Goal: Task Accomplishment & Management: Use online tool/utility

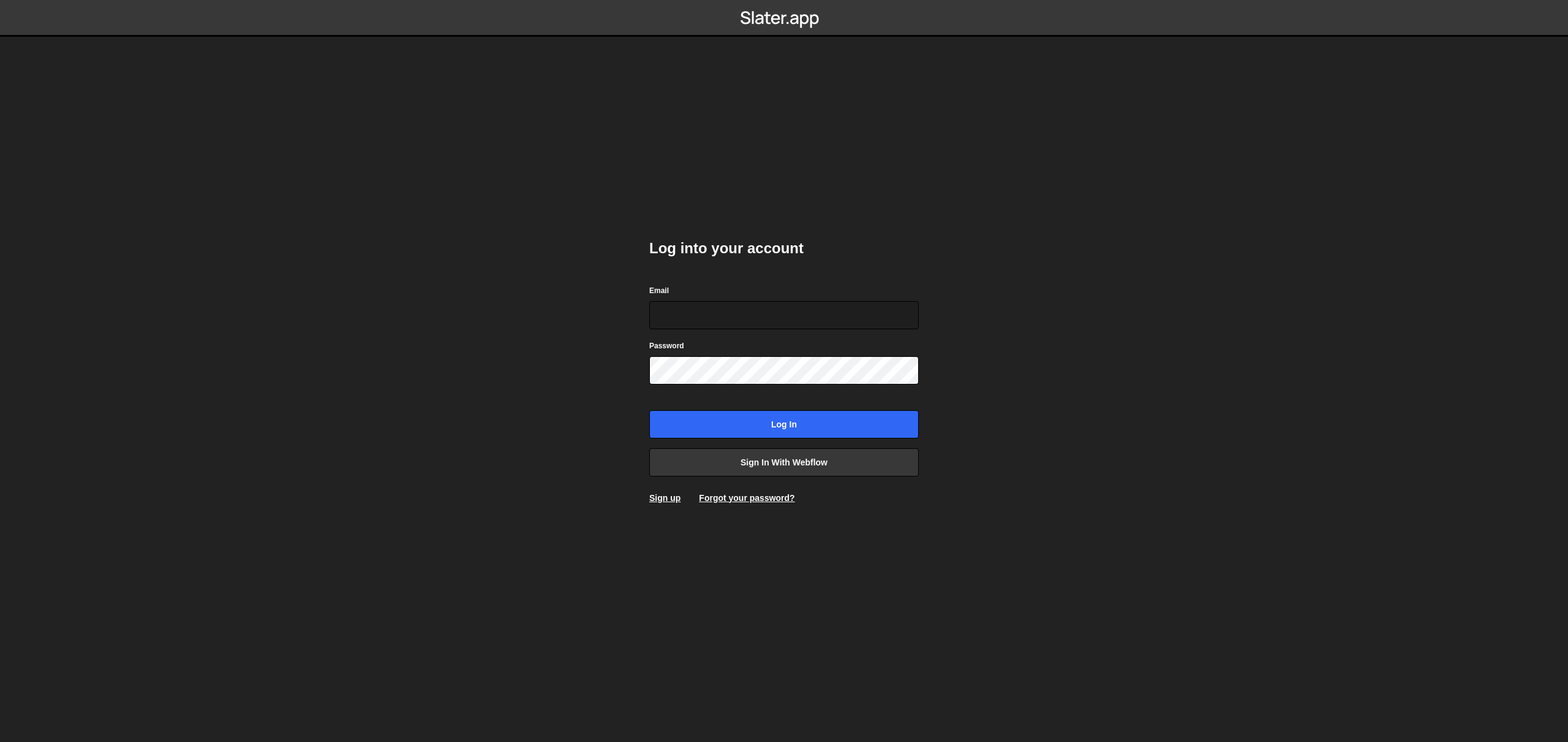
click at [0, 741] on nordpass-portal at bounding box center [0, 742] width 0 height 0
type input "[PERSON_NAME][EMAIL_ADDRESS][DOMAIN_NAME]"
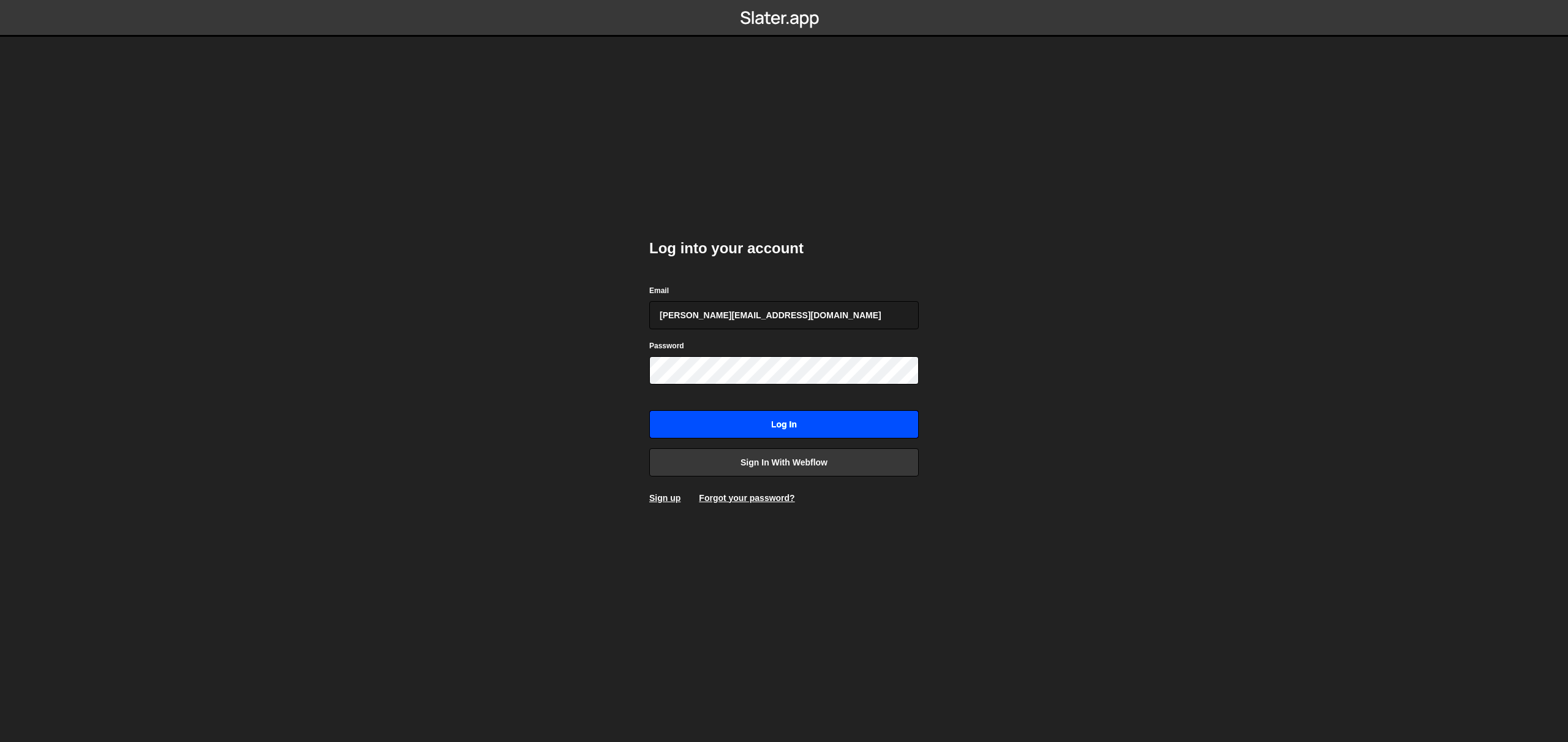
click at [781, 421] on input "Log in" at bounding box center [784, 424] width 270 height 29
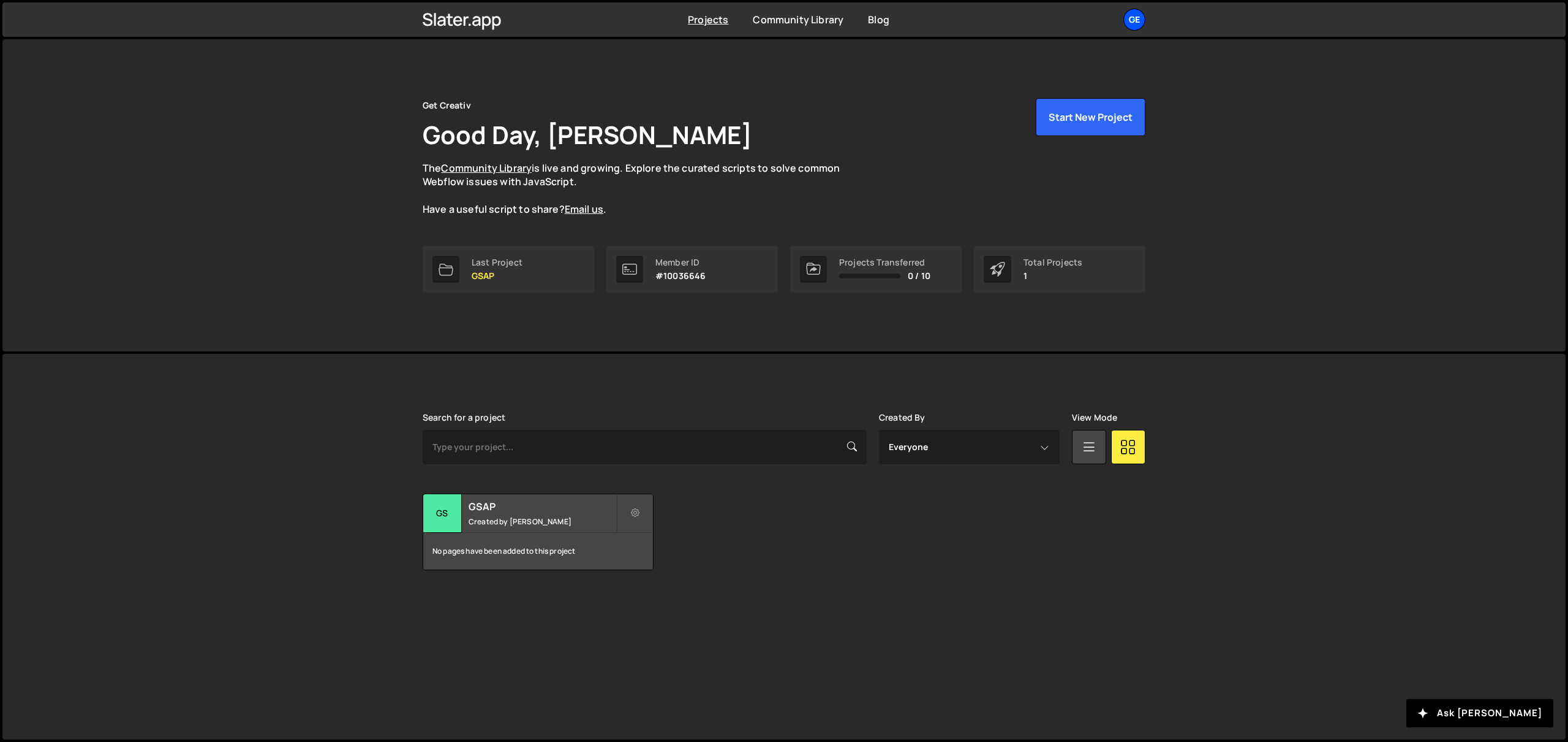
click at [1137, 15] on div "Ge" at bounding box center [1134, 19] width 22 height 22
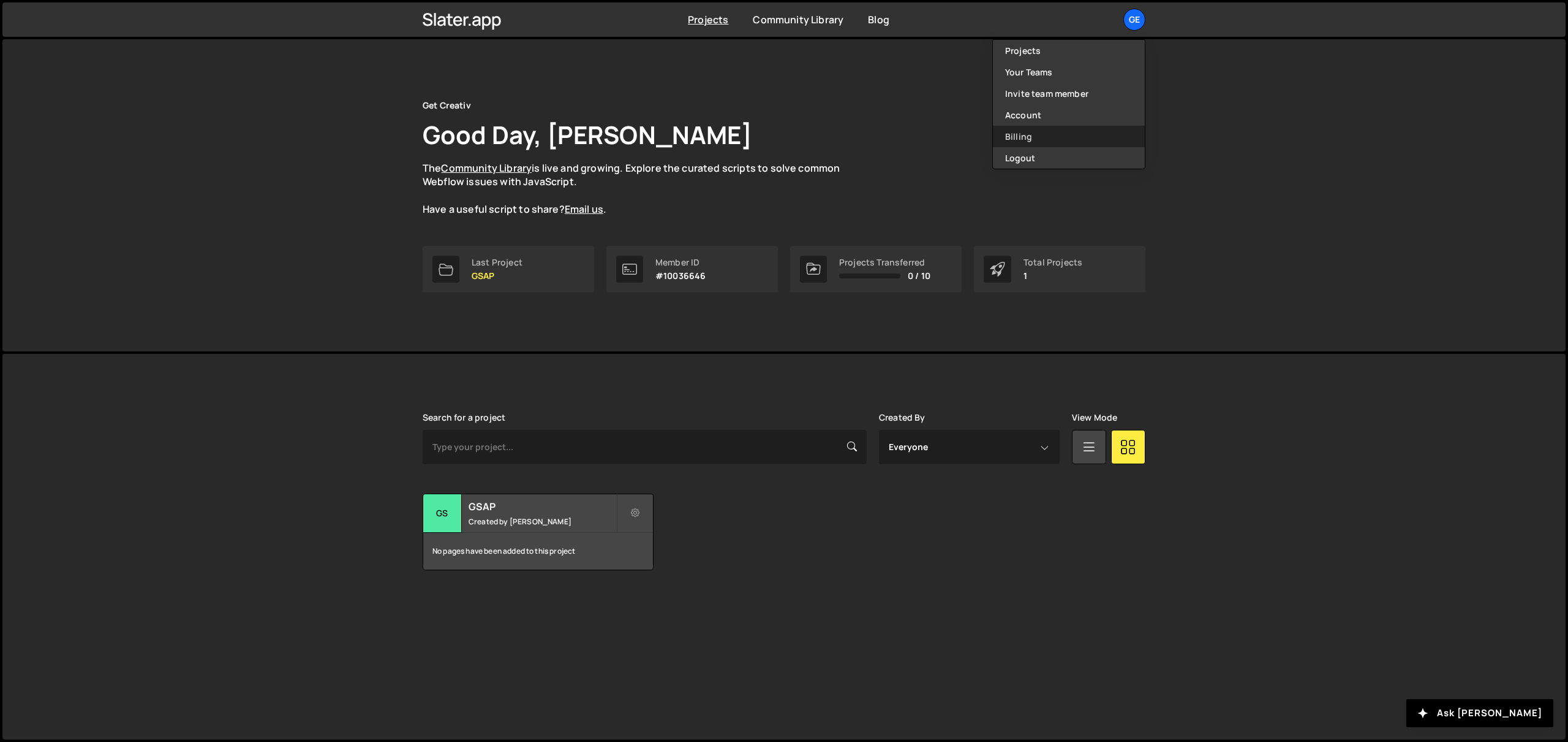
click at [1026, 136] on link "Billing" at bounding box center [1069, 136] width 152 height 22
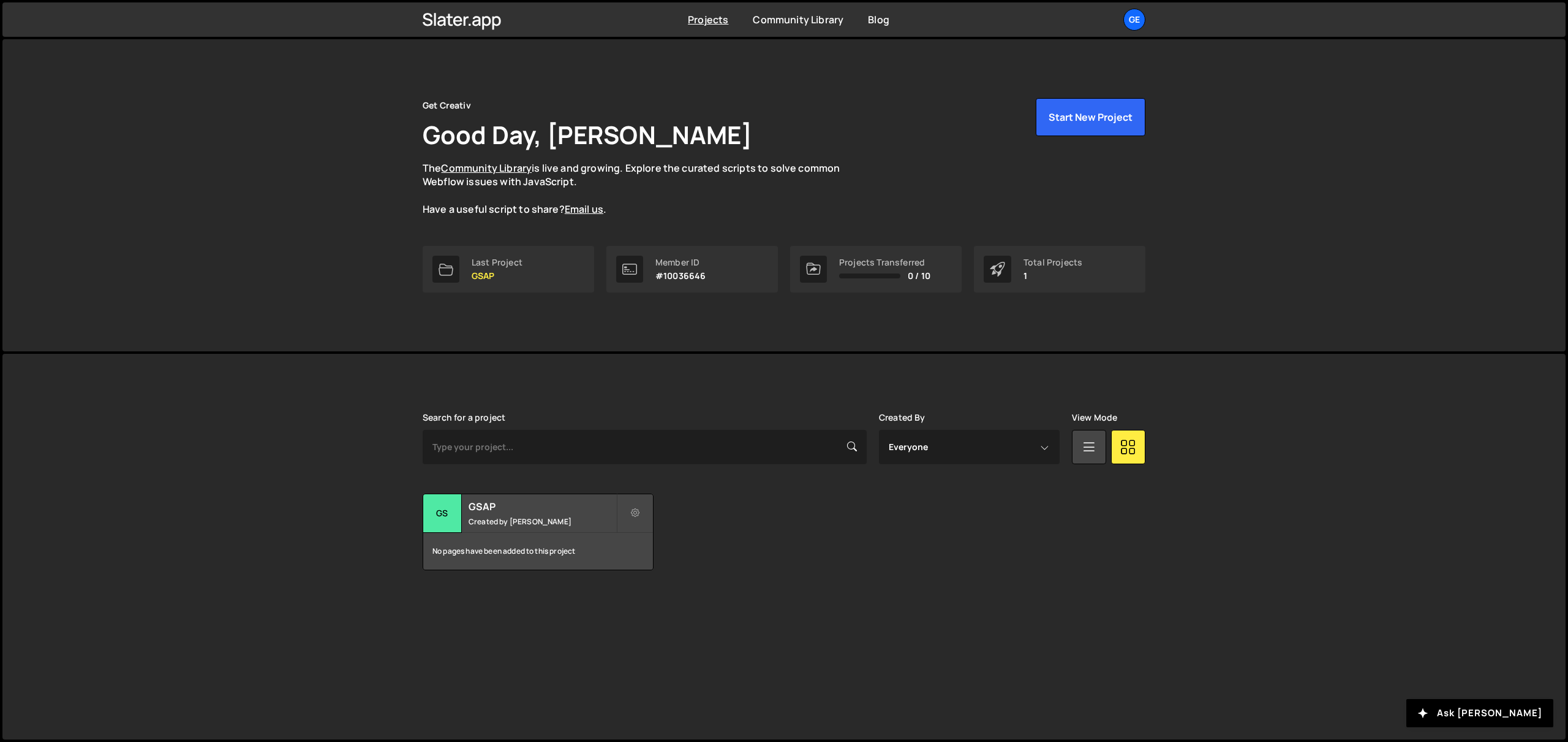
click at [1420, 215] on div "Get Creativ Good Day, [PERSON_NAME] The Community Library is live and growing. …" at bounding box center [784, 195] width 1563 height 312
click at [1089, 108] on button "Start New Project" at bounding box center [1091, 117] width 110 height 38
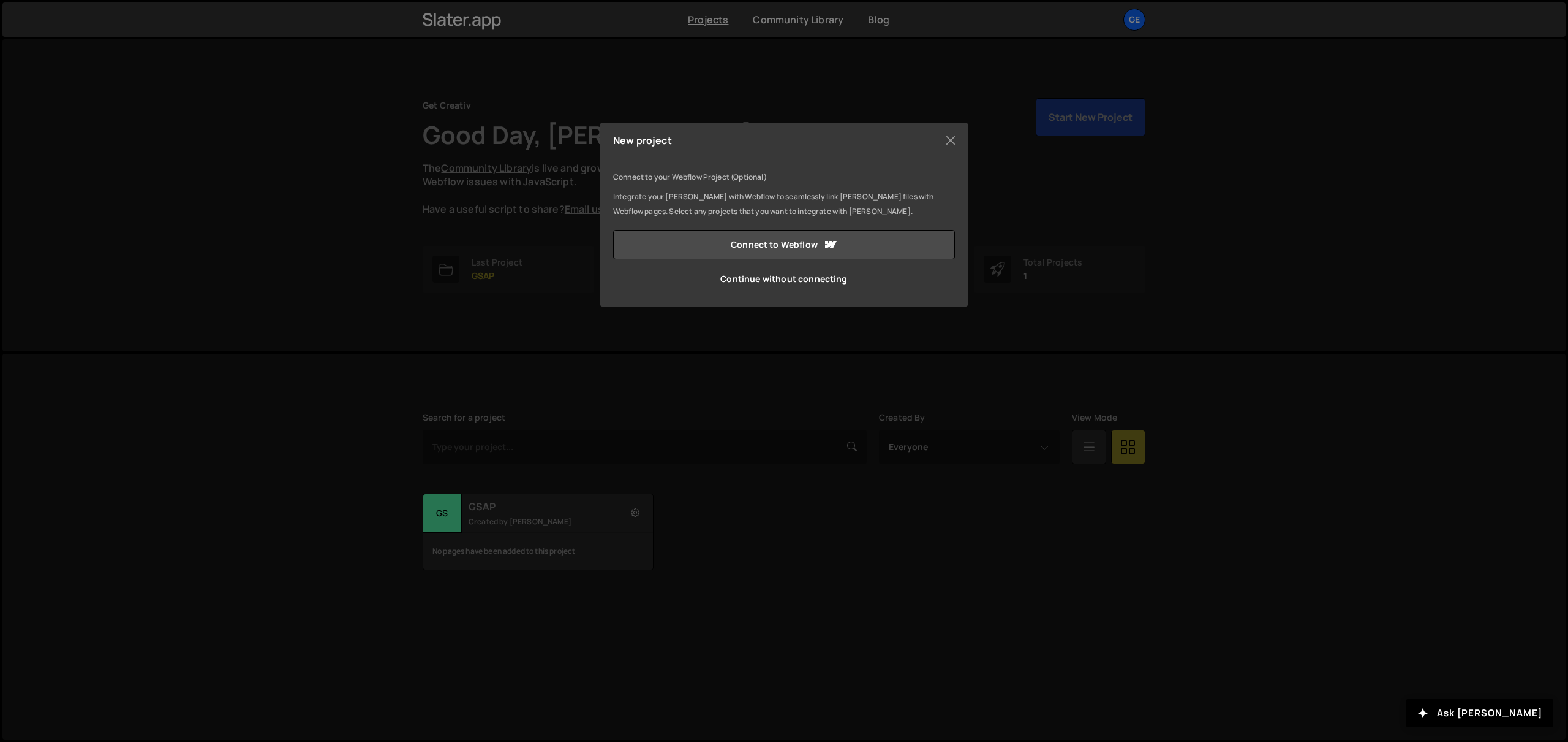
click at [641, 197] on p "Integrate your [PERSON_NAME] with Webflow to seamlessly link [PERSON_NAME] file…" at bounding box center [784, 204] width 342 height 29
click at [948, 144] on button "Close" at bounding box center [950, 140] width 18 height 18
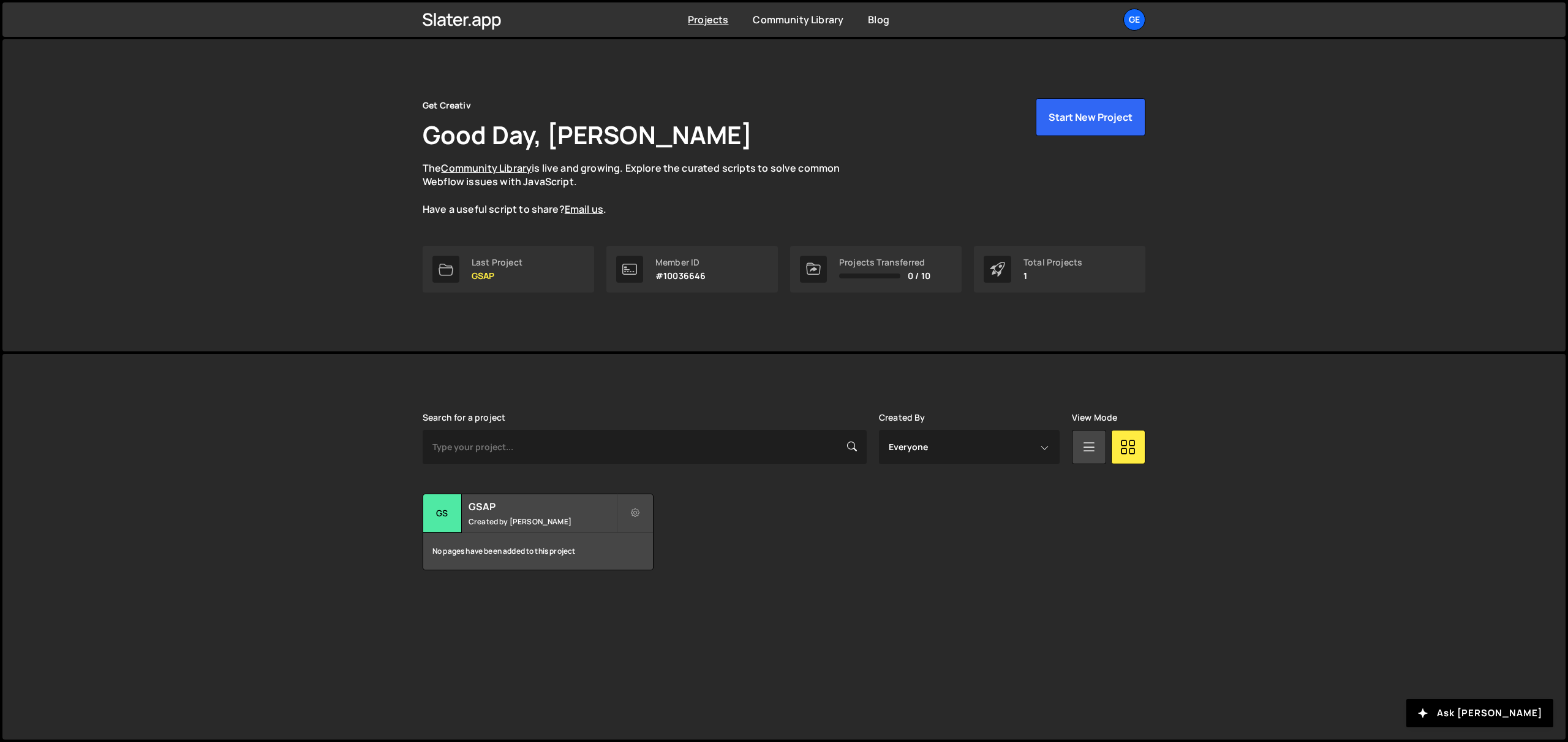
drag, startPoint x: 1398, startPoint y: 161, endPoint x: 1409, endPoint y: 148, distance: 17.0
click at [1400, 161] on div "Get Creativ Good Day, [PERSON_NAME] The Community Library is live and growing. …" at bounding box center [784, 195] width 1563 height 312
